Goal: Transaction & Acquisition: Purchase product/service

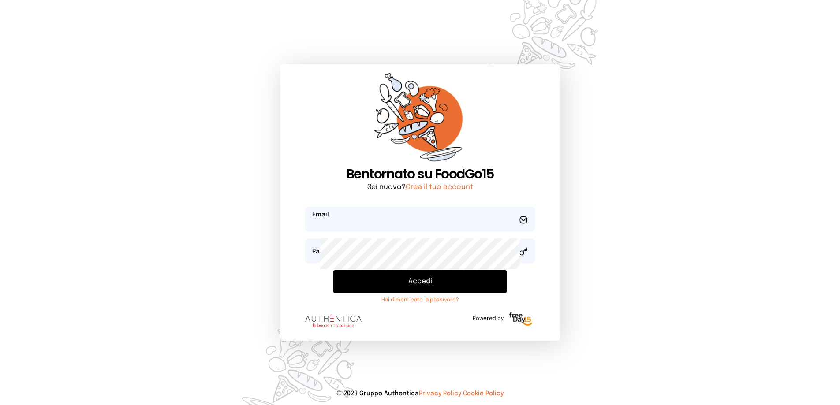
type input "**********"
click at [415, 293] on button "Accedi" at bounding box center [420, 281] width 174 height 23
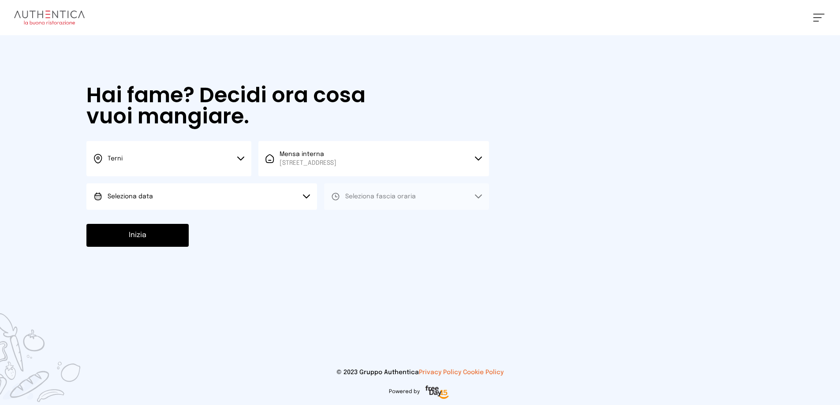
click at [233, 210] on button "Seleziona data" at bounding box center [201, 196] width 230 height 26
click at [204, 233] on li "[DATE], [DATE]" at bounding box center [201, 221] width 230 height 23
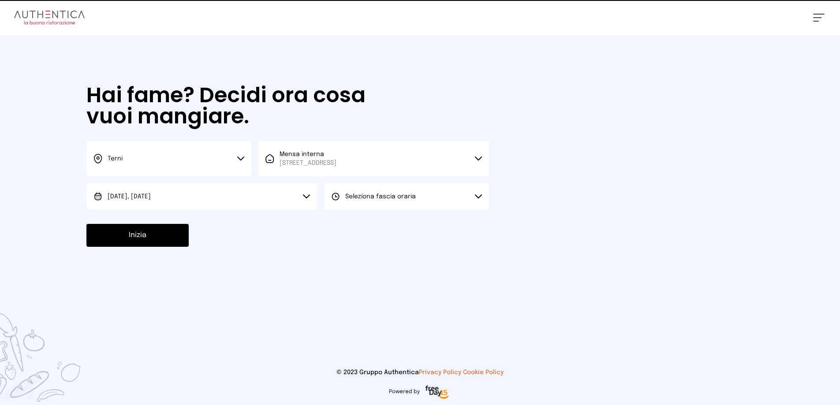
click at [416, 200] on span "Seleziona fascia oraria" at bounding box center [380, 196] width 71 height 6
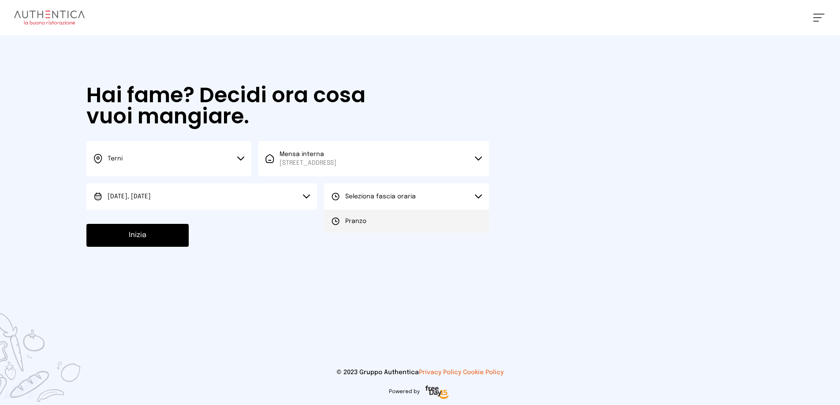
click at [415, 233] on li "Pranzo" at bounding box center [406, 221] width 165 height 23
click at [155, 247] on button "Inizia" at bounding box center [137, 235] width 102 height 23
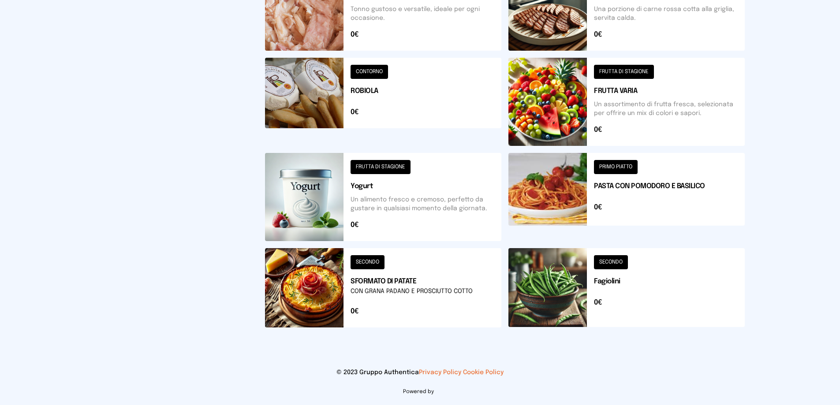
scroll to position [485, 0]
click at [635, 266] on button at bounding box center [626, 287] width 236 height 79
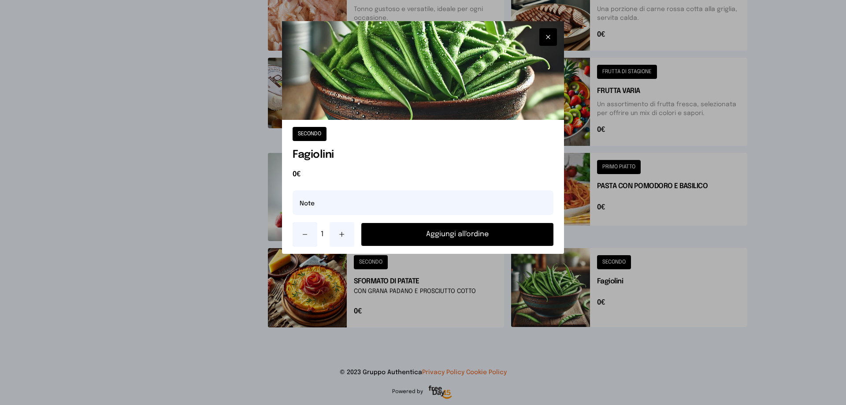
click at [465, 246] on button "Aggiungi all'ordine" at bounding box center [457, 234] width 192 height 23
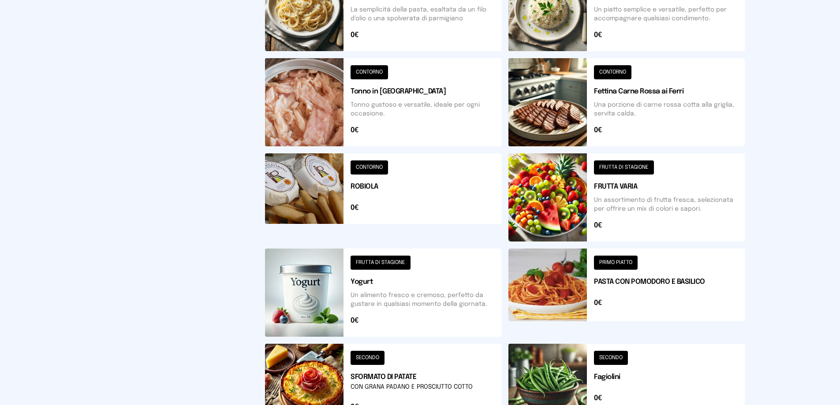
scroll to position [176, 0]
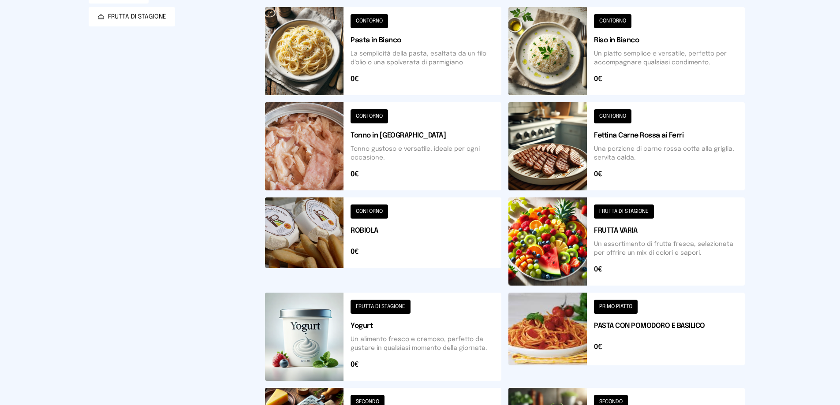
click at [643, 95] on button at bounding box center [626, 51] width 236 height 88
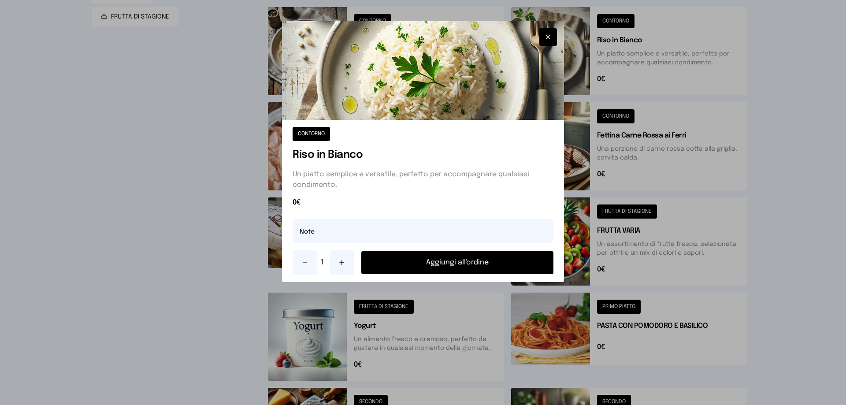
click at [459, 274] on button "Aggiungi all'ordine" at bounding box center [457, 262] width 192 height 23
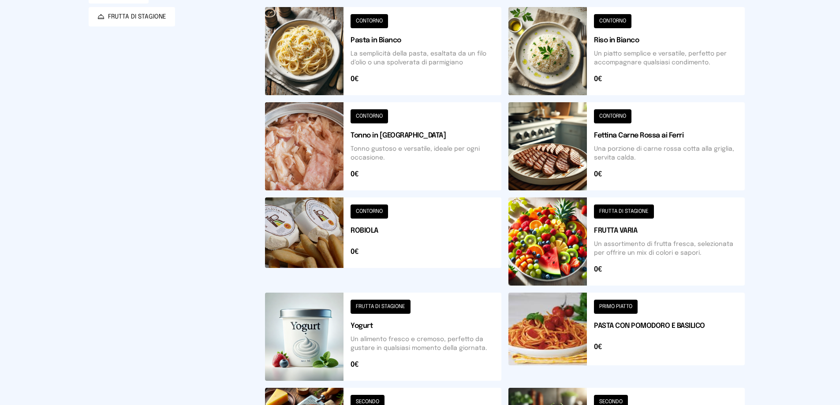
scroll to position [0, 0]
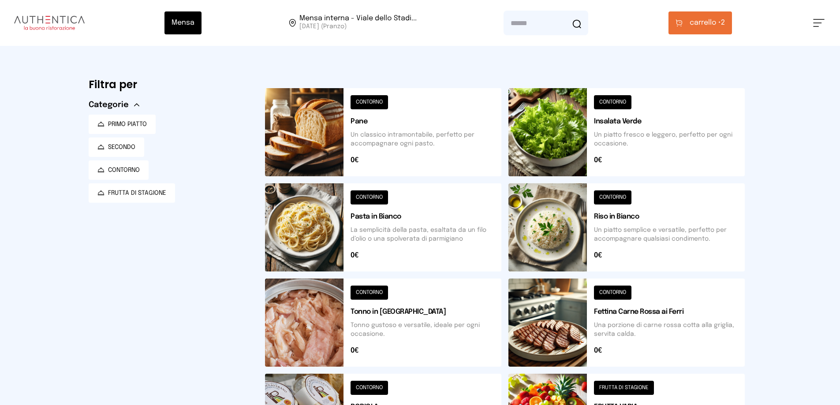
click at [714, 28] on span "carrello •" at bounding box center [704, 23] width 31 height 11
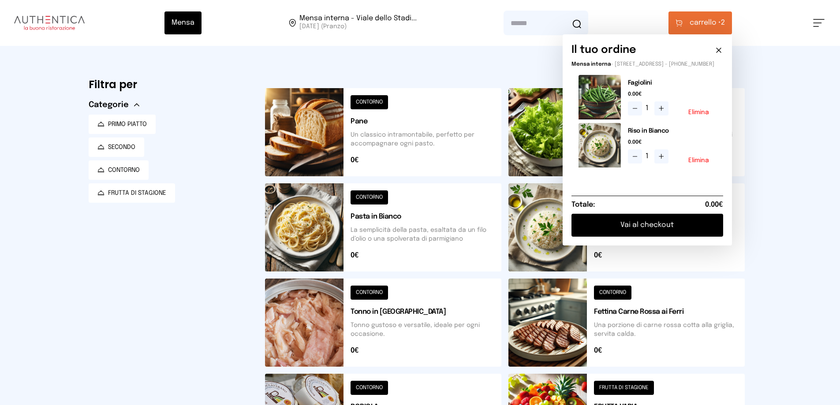
click at [618, 237] on button "Vai al checkout" at bounding box center [647, 225] width 152 height 23
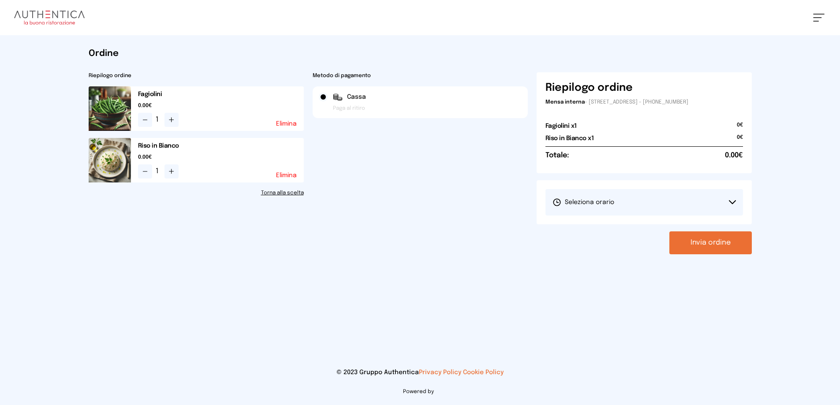
click at [609, 215] on button "Seleziona orario" at bounding box center [643, 202] width 197 height 26
click at [601, 231] on span "1° Turno (13:00 - 15:00)" at bounding box center [585, 227] width 67 height 9
click at [716, 254] on button "Invia ordine" at bounding box center [710, 242] width 82 height 23
